Goal: Task Accomplishment & Management: Manage account settings

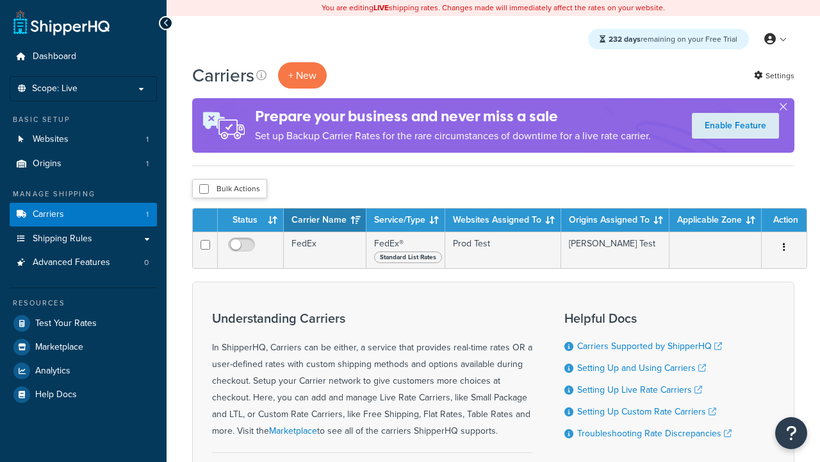
click at [204, 190] on input "checkbox" at bounding box center [204, 189] width 10 height 10
checkbox input "true"
click at [0, 0] on button "Delete" at bounding box center [0, 0] width 0 height 0
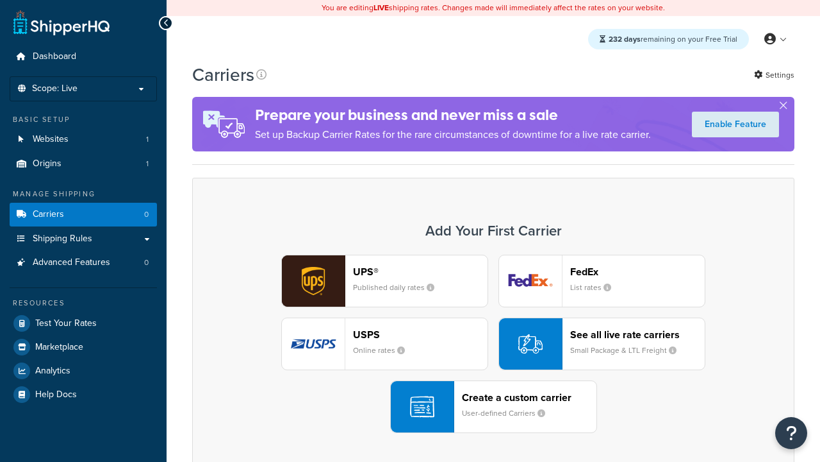
click at [385, 281] on div "UPS® Published daily rates" at bounding box center [420, 280] width 135 height 31
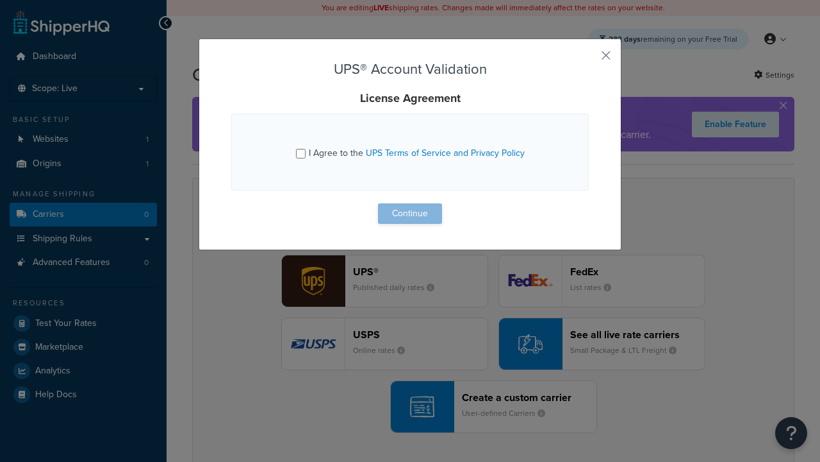
click at [302, 153] on input "I Agree to the UPS Terms of Service and Privacy Policy" at bounding box center [301, 154] width 10 height 10
checkbox input "true"
click at [410, 213] on button "Continue" at bounding box center [410, 213] width 64 height 21
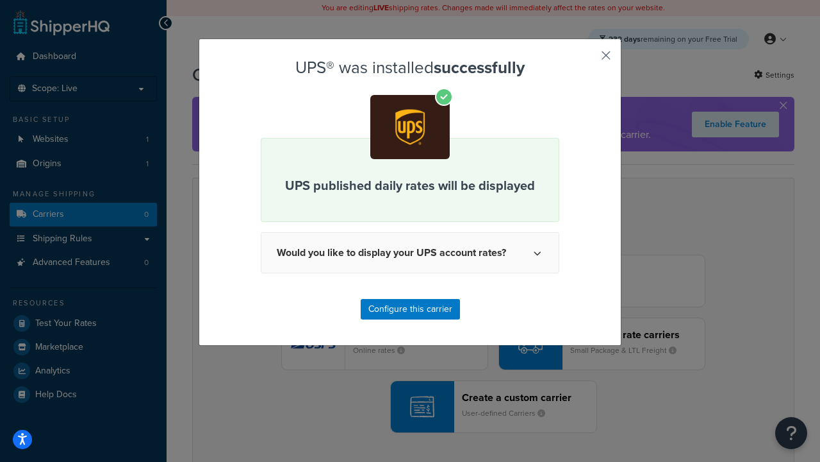
click at [587, 60] on button "button" at bounding box center [587, 59] width 3 height 3
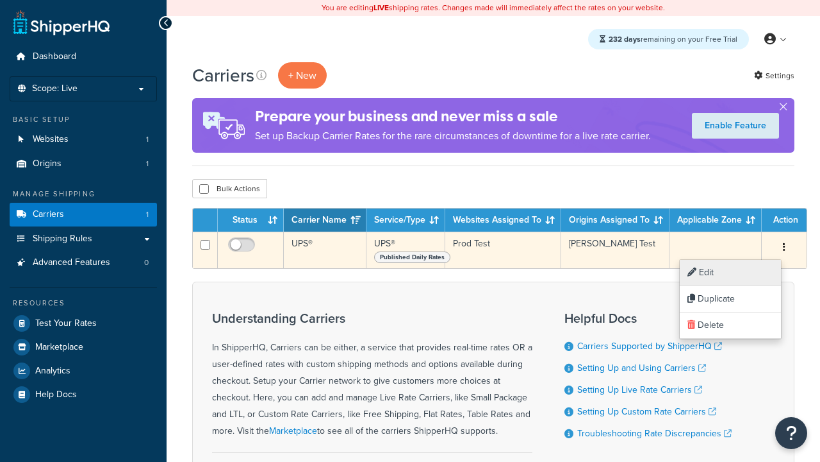
click at [730, 272] on link "Edit" at bounding box center [730, 273] width 101 height 26
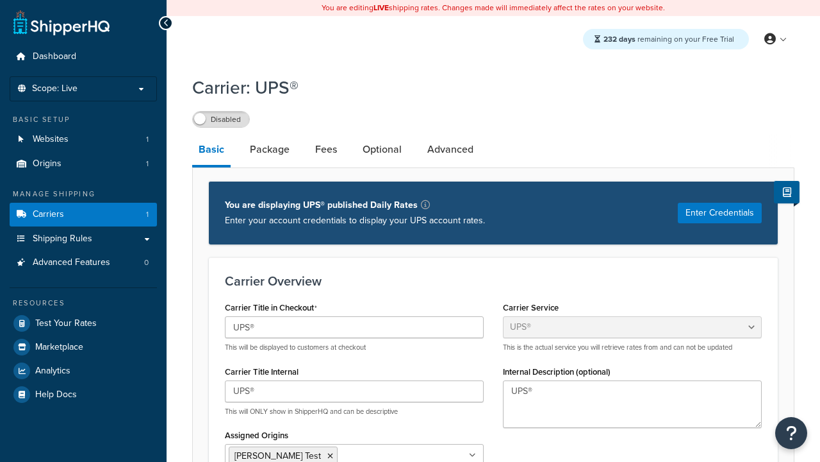
select select "ups"
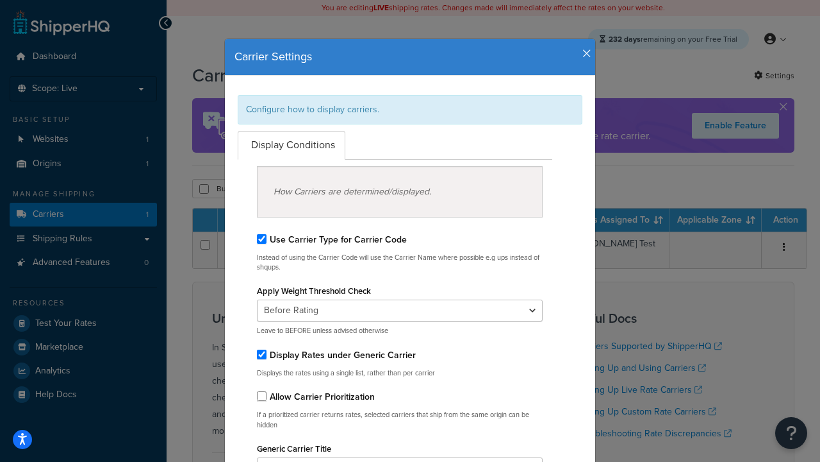
click at [410, 109] on div "Configure how to display carriers." at bounding box center [410, 109] width 345 height 29
click at [262, 238] on input "Use Carrier Type for Carrier Code" at bounding box center [262, 239] width 10 height 10
checkbox input "false"
click at [262, 354] on input "Display Rates under Generic Carrier" at bounding box center [262, 354] width 10 height 10
checkbox input "false"
